Goal: Information Seeking & Learning: Find specific fact

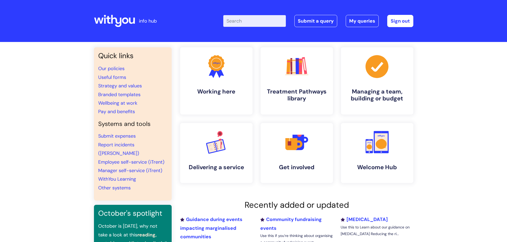
click at [239, 23] on input "Enter your search term here..." at bounding box center [254, 21] width 63 height 12
type input "bupa"
click button "Search" at bounding box center [0, 0] width 0 height 0
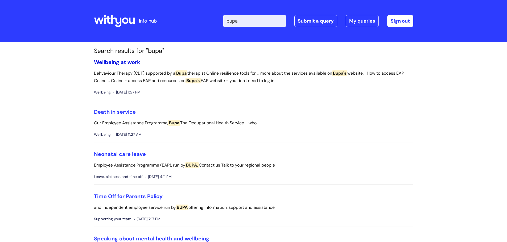
click at [107, 64] on link "Wellbeing at work" at bounding box center [117, 62] width 46 height 7
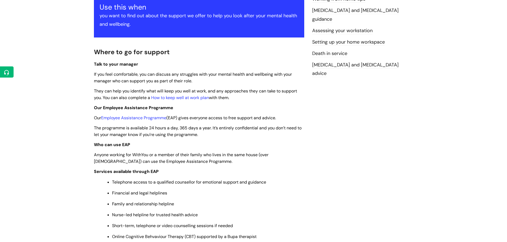
scroll to position [239, 0]
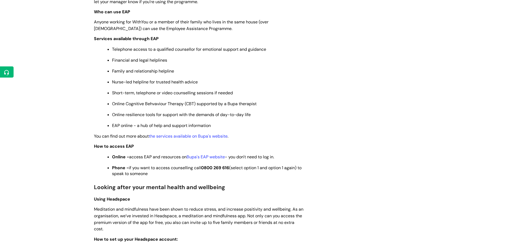
click at [228, 158] on span "Online - access EAP and resources on Bupa's EAP website - you don't need to log…" at bounding box center [193, 157] width 162 height 6
click at [210, 155] on link "Bupa's EAP website" at bounding box center [205, 157] width 38 height 6
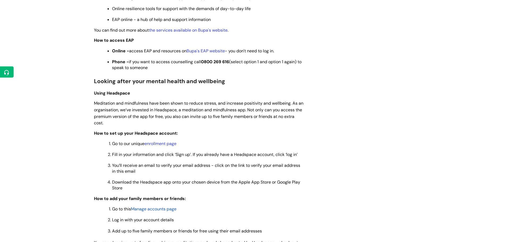
scroll to position [372, 0]
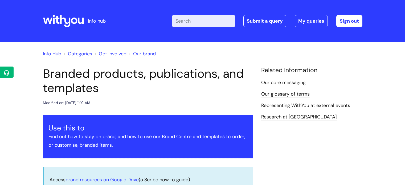
scroll to position [517, 0]
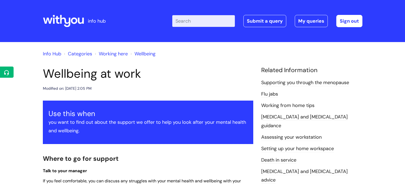
scroll to position [438, 0]
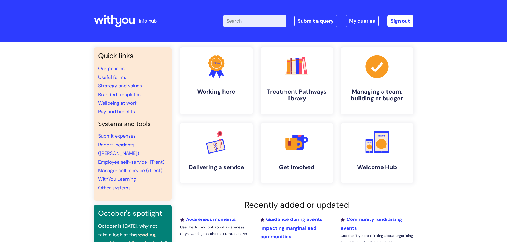
click at [247, 23] on input "Enter your search term here..." at bounding box center [254, 21] width 63 height 12
type input "culligan"
click button "Search" at bounding box center [0, 0] width 0 height 0
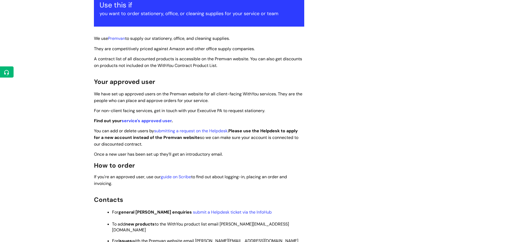
scroll to position [133, 0]
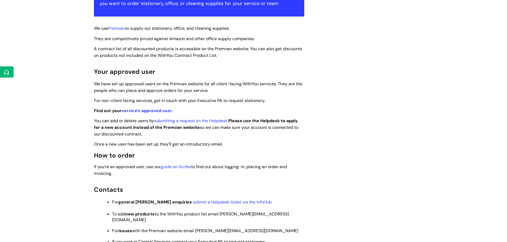
drag, startPoint x: 187, startPoint y: 145, endPoint x: 188, endPoint y: 183, distance: 38.3
click at [188, 183] on div "Use this if you want to order stationery, office, or cleaning supplies for your…" at bounding box center [199, 119] width 210 height 274
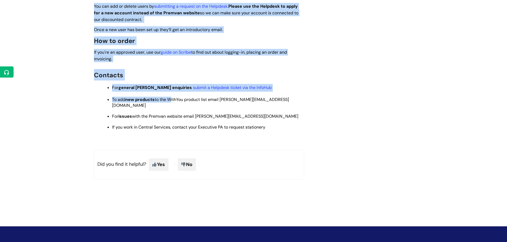
scroll to position [266, 0]
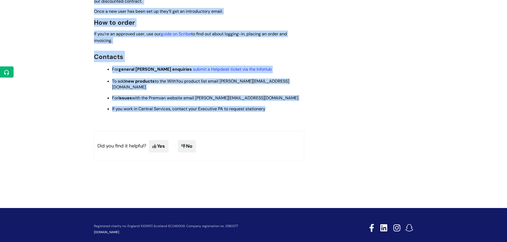
drag, startPoint x: 93, startPoint y: 72, endPoint x: 268, endPoint y: 106, distance: 178.5
copy div "Your approved user We have set up approved users on the Premvan website for all…"
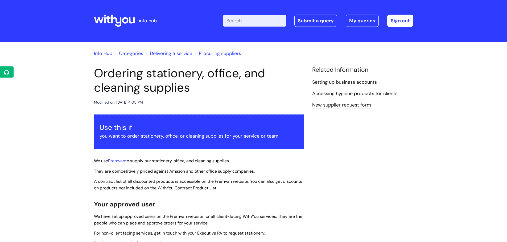
scroll to position [0, 0]
